Goal: Register for event/course

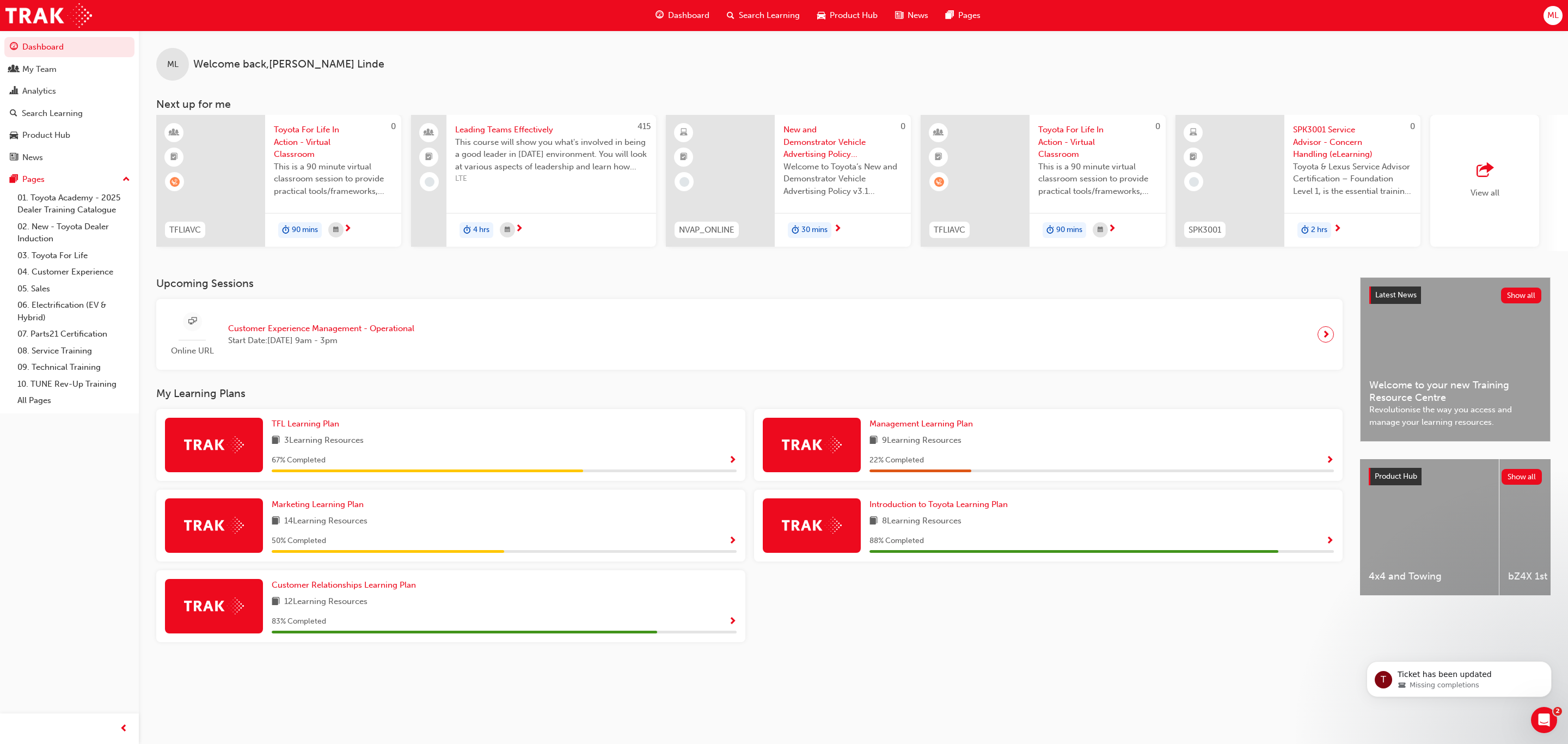
click at [301, 146] on span "Toyota For Life In Action - Virtual Classroom" at bounding box center [332, 142] width 118 height 37
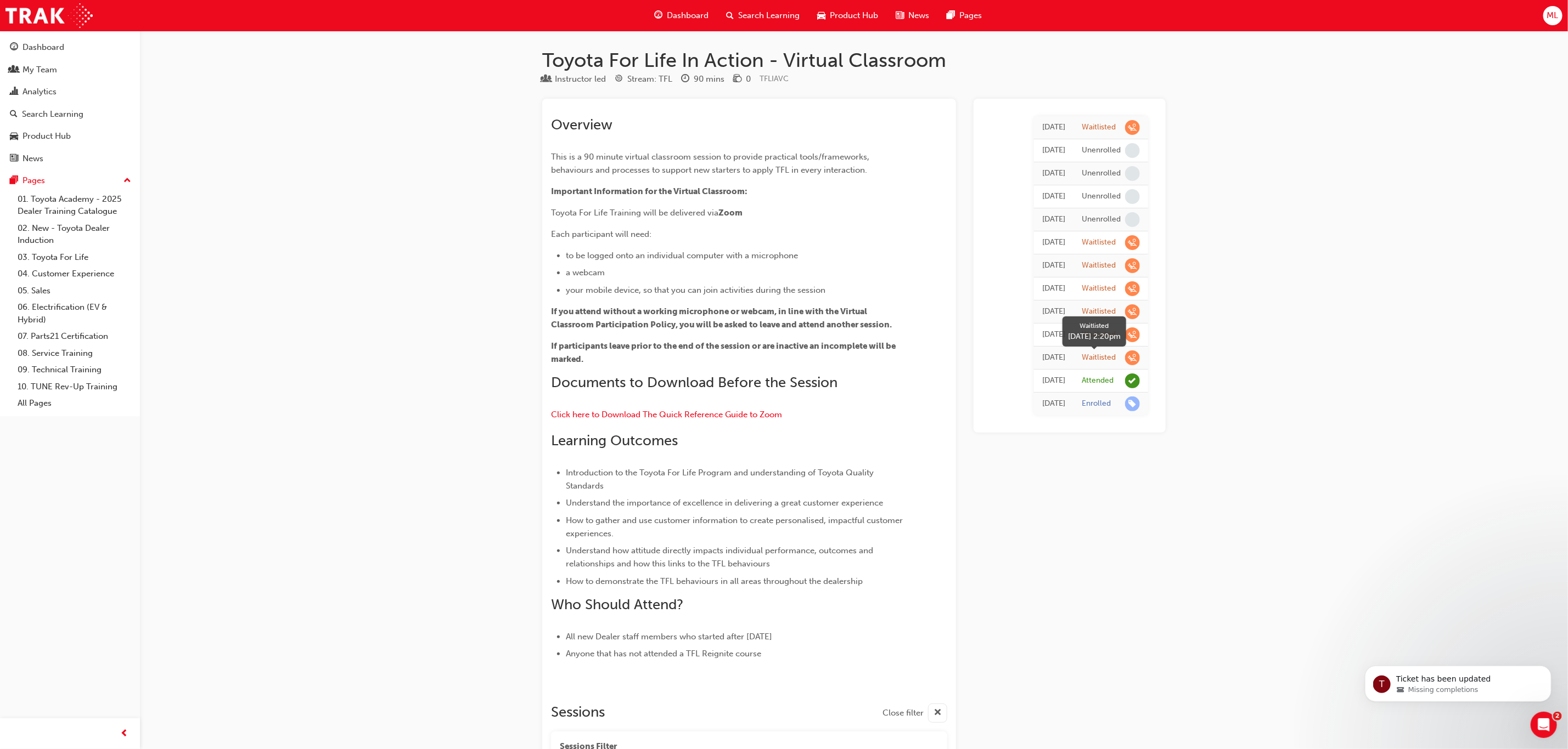
click at [1132, 361] on span "learningRecordVerb_WAITLIST-icon" at bounding box center [1132, 358] width 15 height 15
click at [1136, 360] on span "learningRecordVerb_WAITLIST-icon" at bounding box center [1132, 358] width 15 height 15
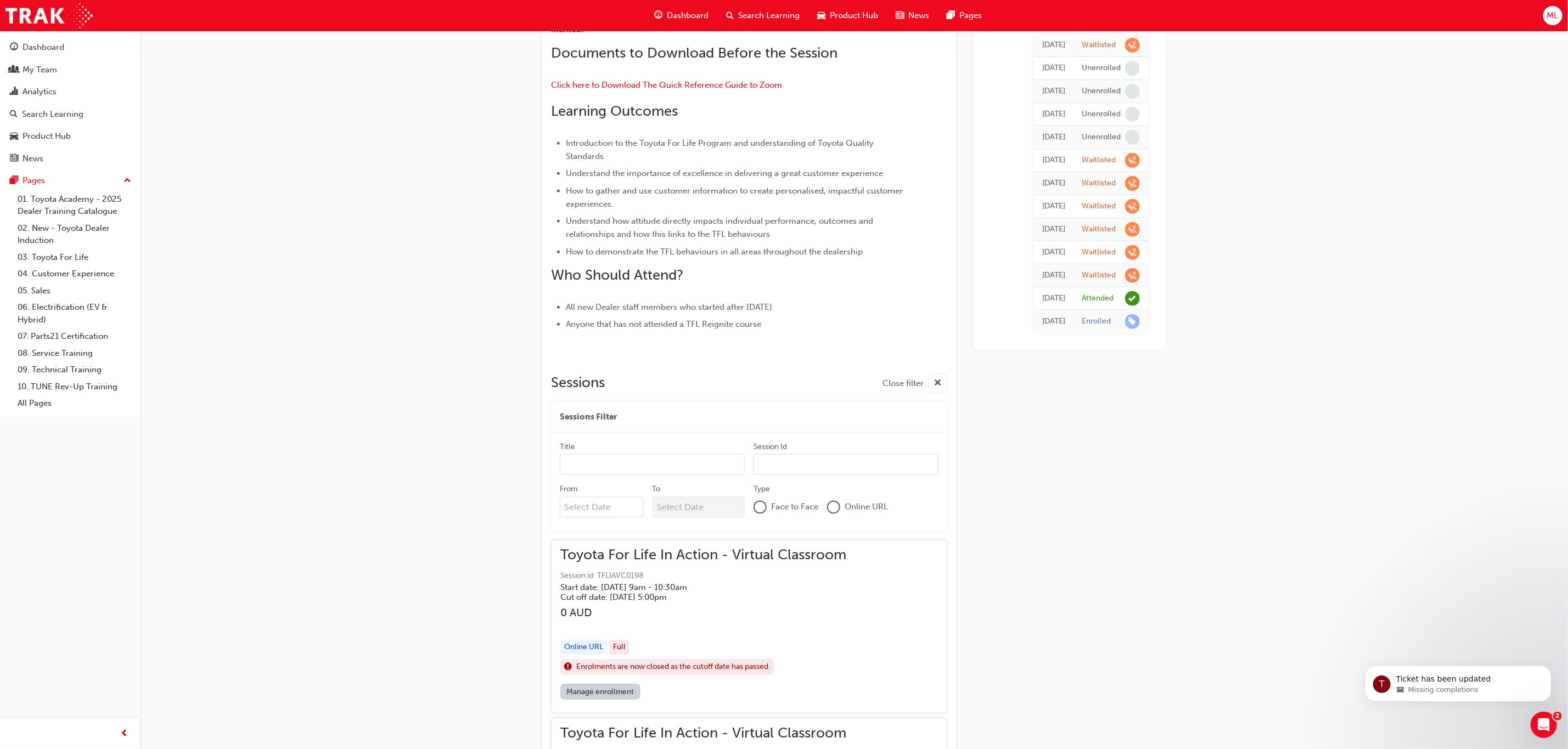
scroll to position [329, 0]
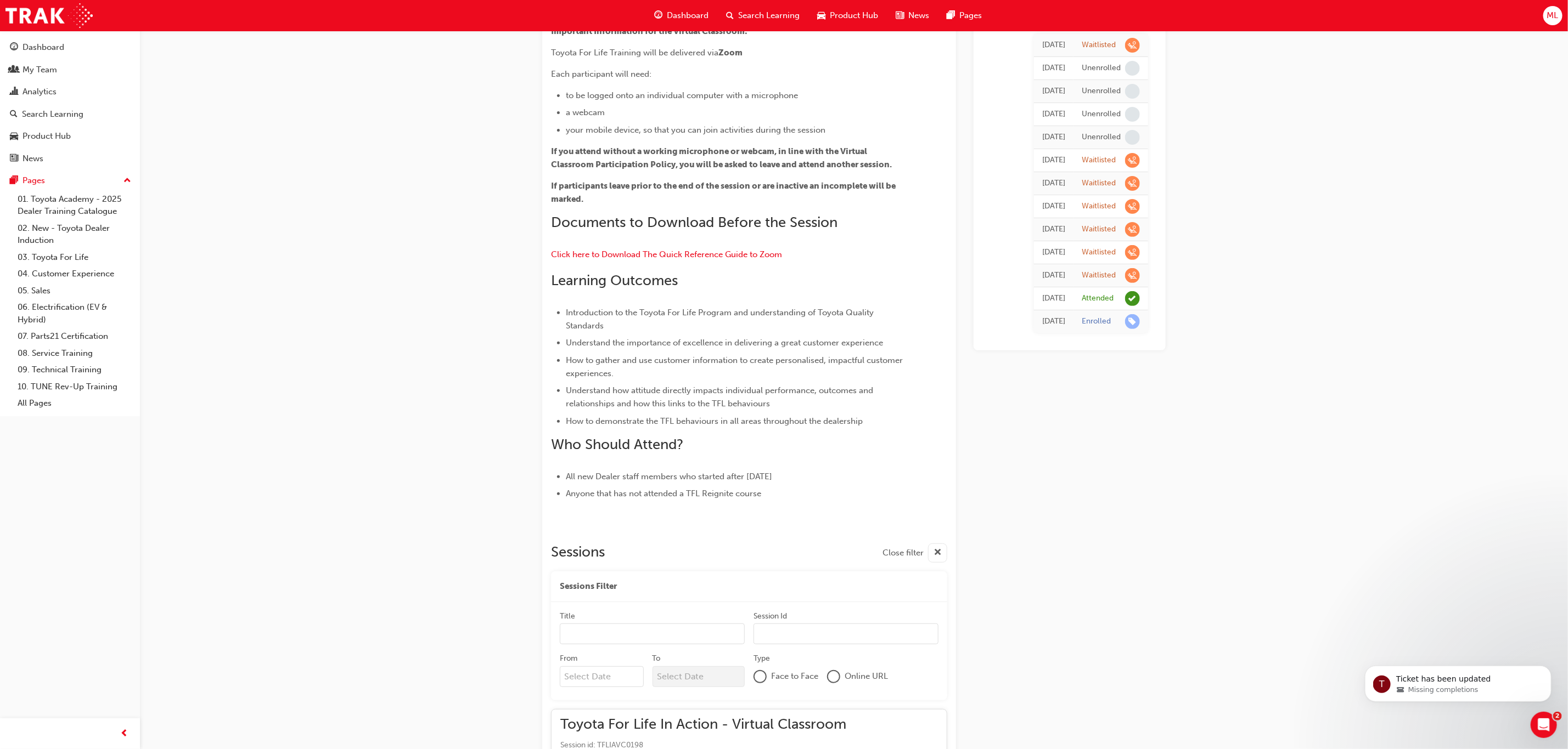
scroll to position [82, 0]
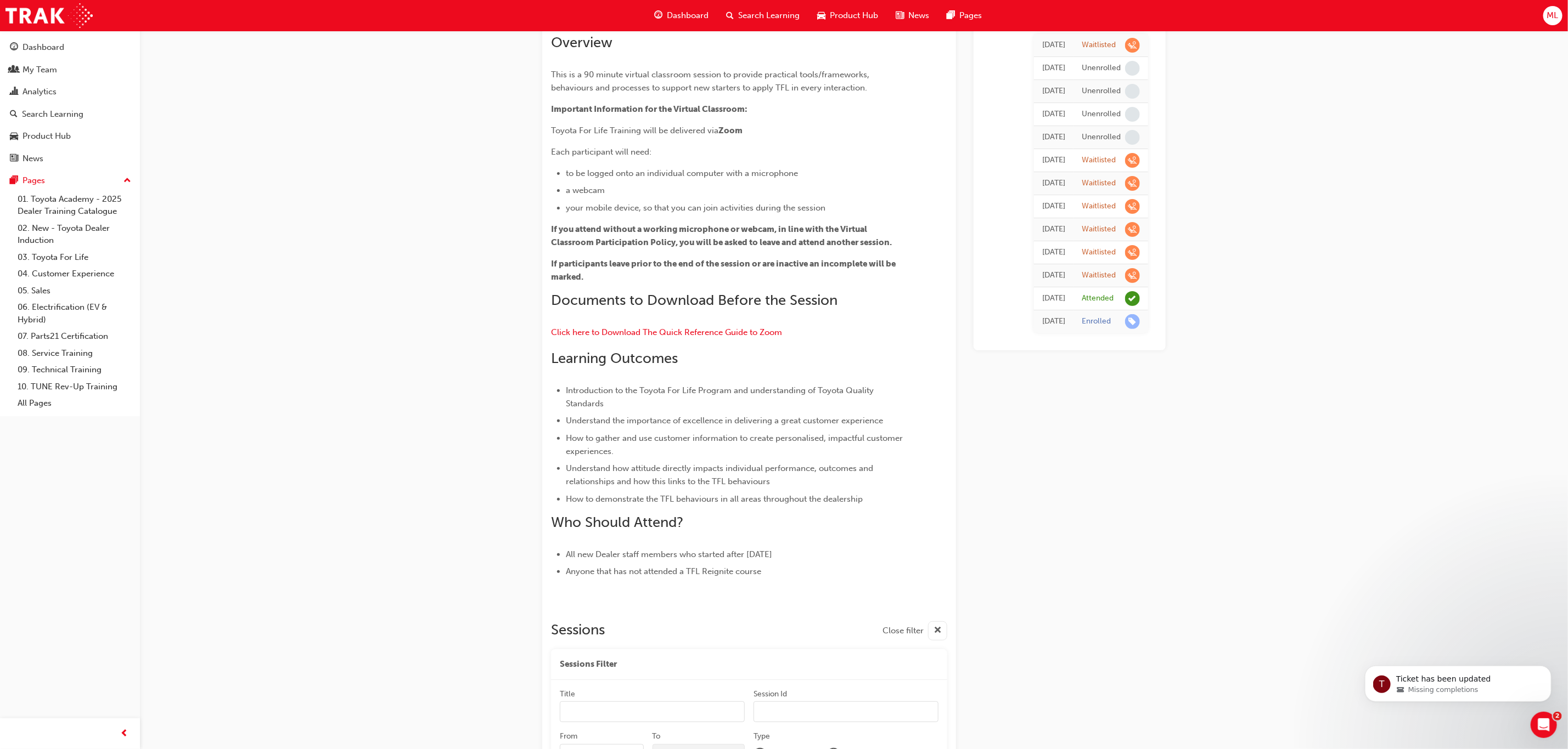
click at [1113, 342] on div "[DATE] Waitlisted [DATE] Unenrolled [DATE] Unenrolled [DATE] Unenrolled [DATE] …" at bounding box center [1069, 183] width 175 height 316
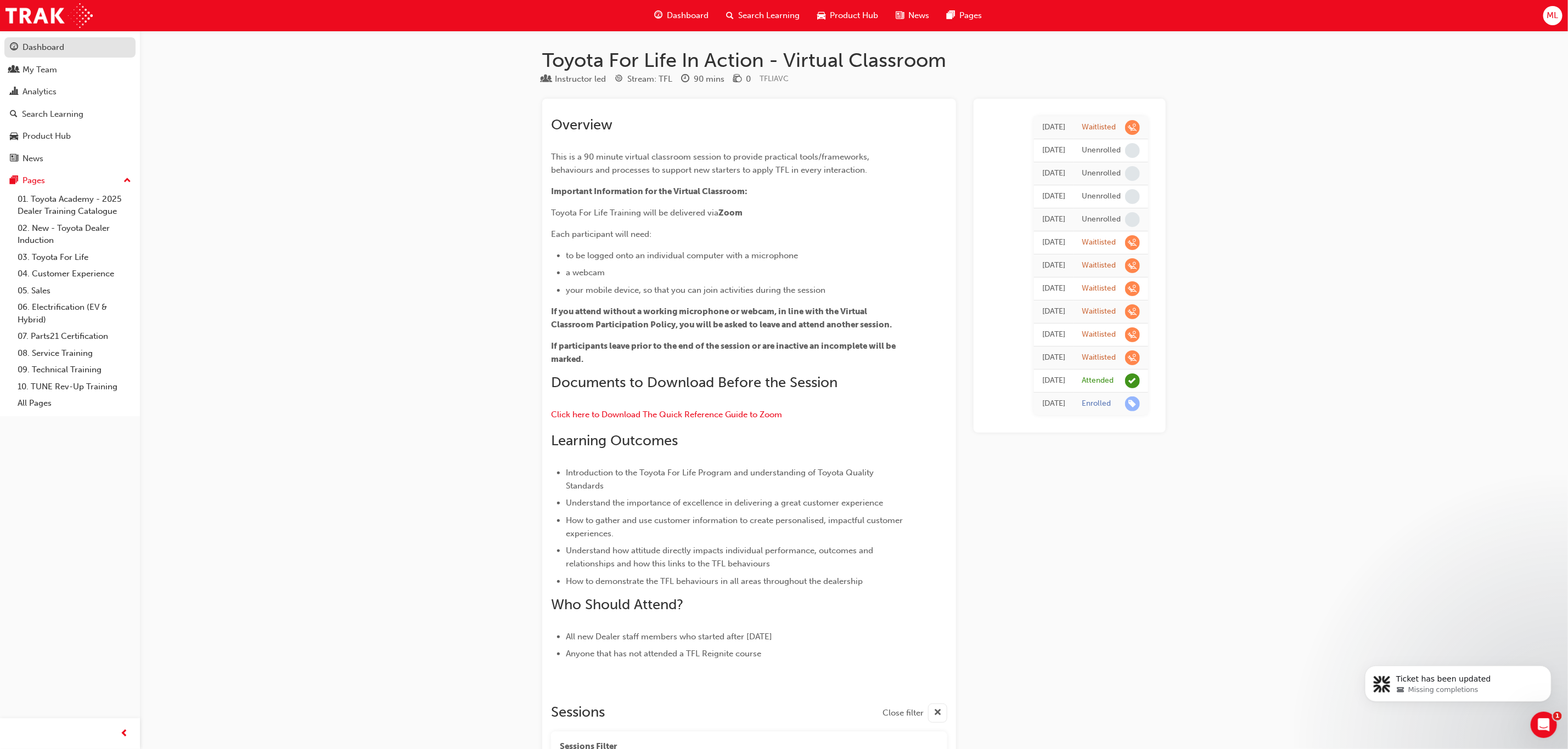
click at [40, 45] on div "Dashboard" at bounding box center [43, 47] width 42 height 13
